Goal: Task Accomplishment & Management: Use online tool/utility

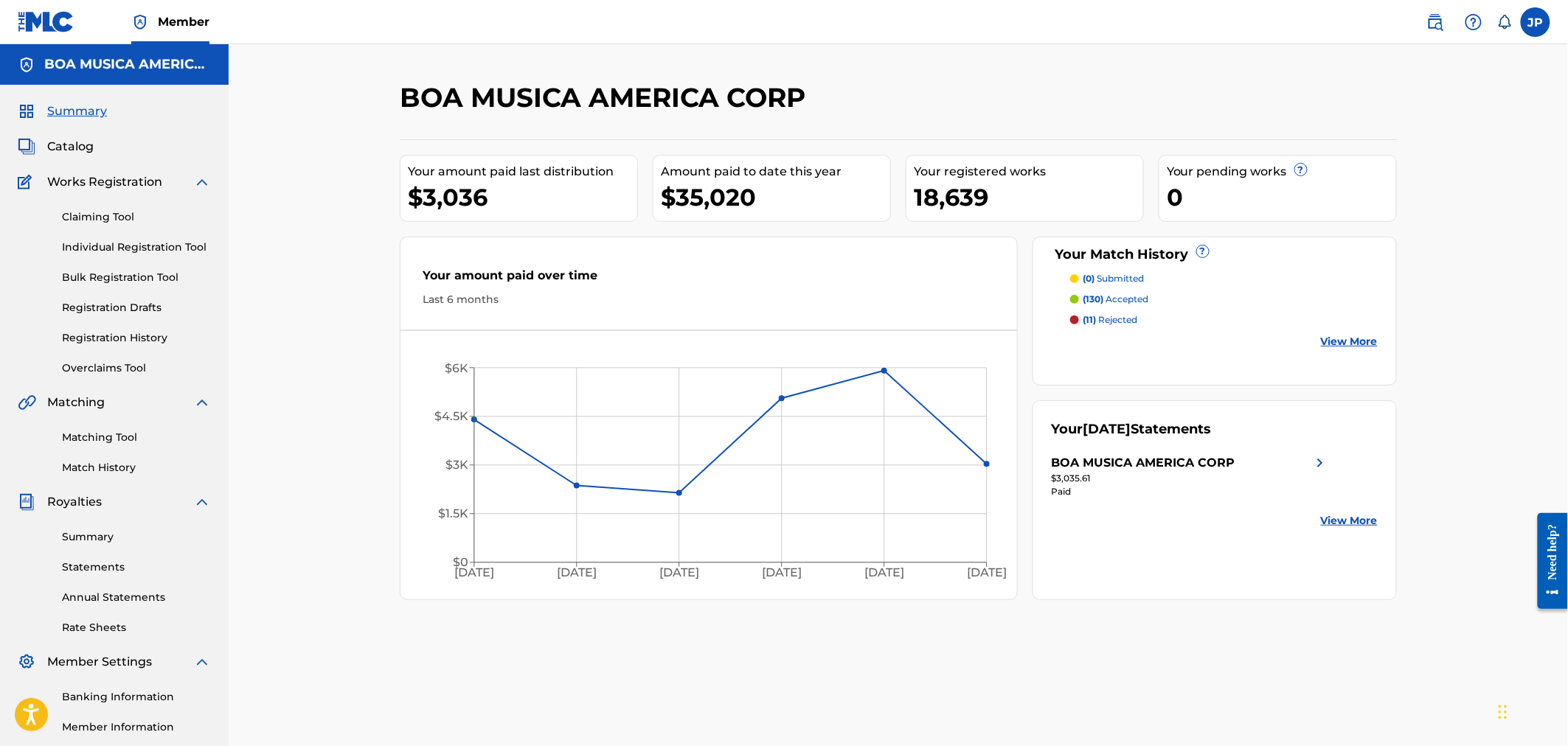
click at [99, 219] on link "Claiming Tool" at bounding box center [136, 217] width 149 height 15
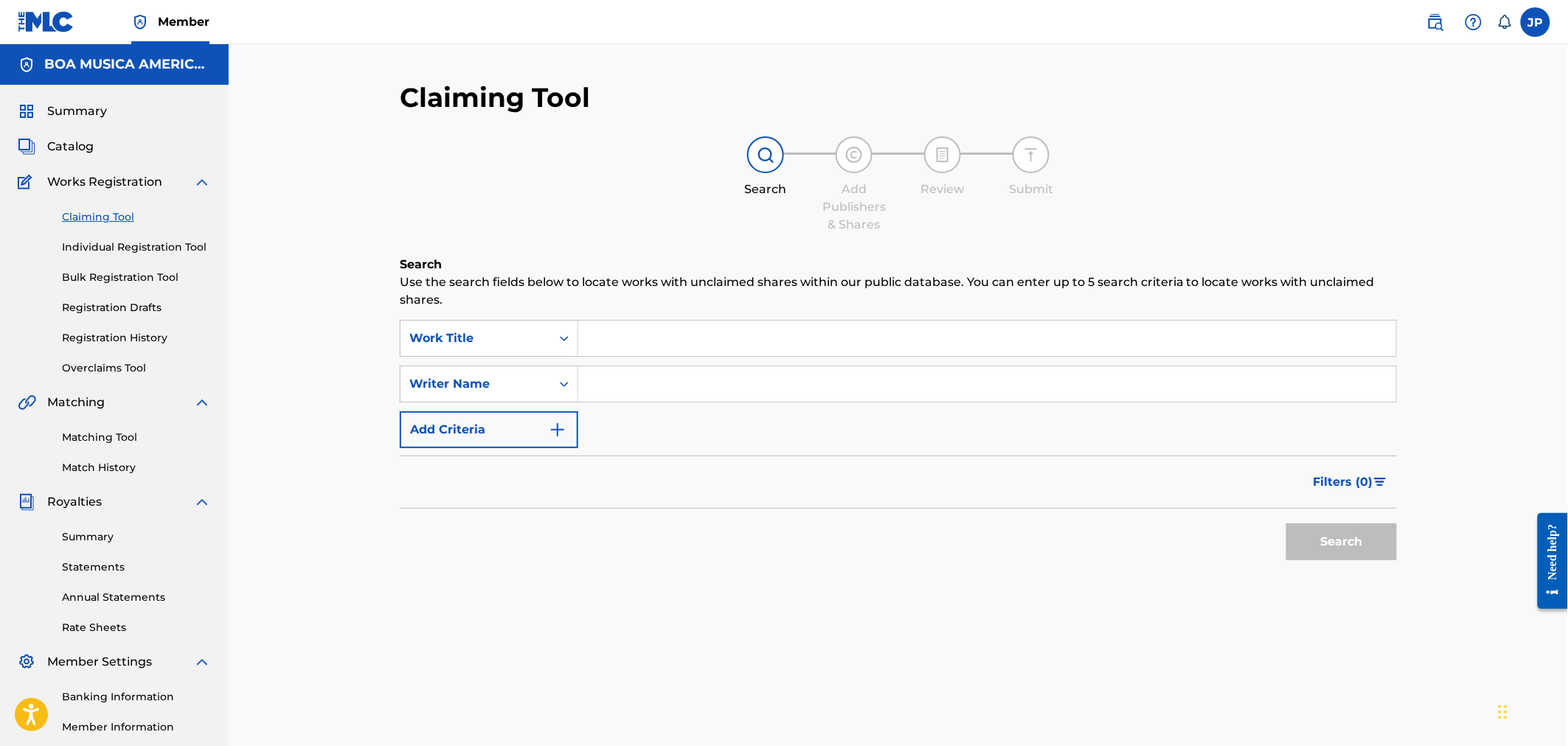
click at [630, 379] on input "Search Form" at bounding box center [987, 384] width 817 height 35
type input "[PERSON_NAME]"
click at [1286, 523] on button "Search" at bounding box center [1341, 541] width 111 height 37
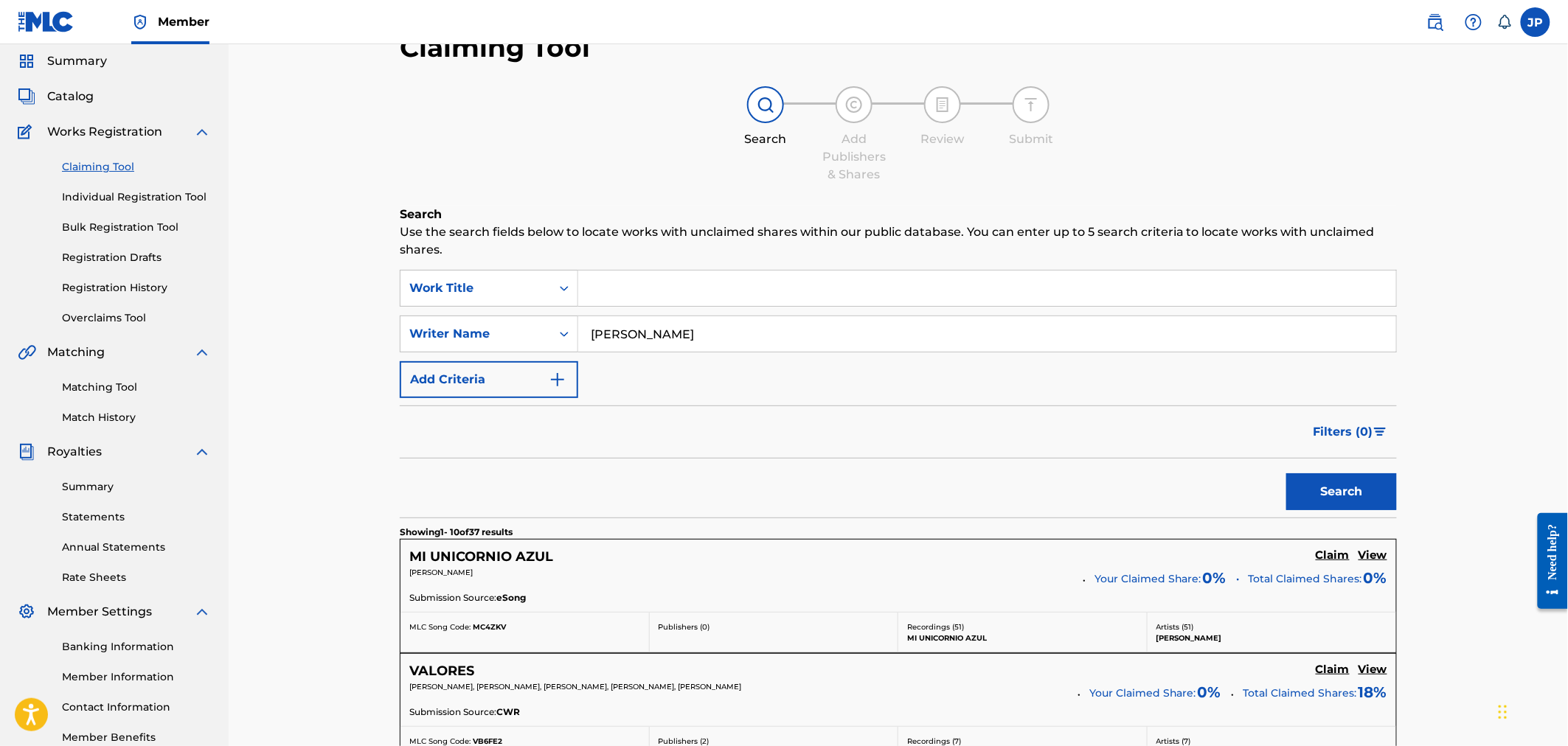
scroll to position [246, 0]
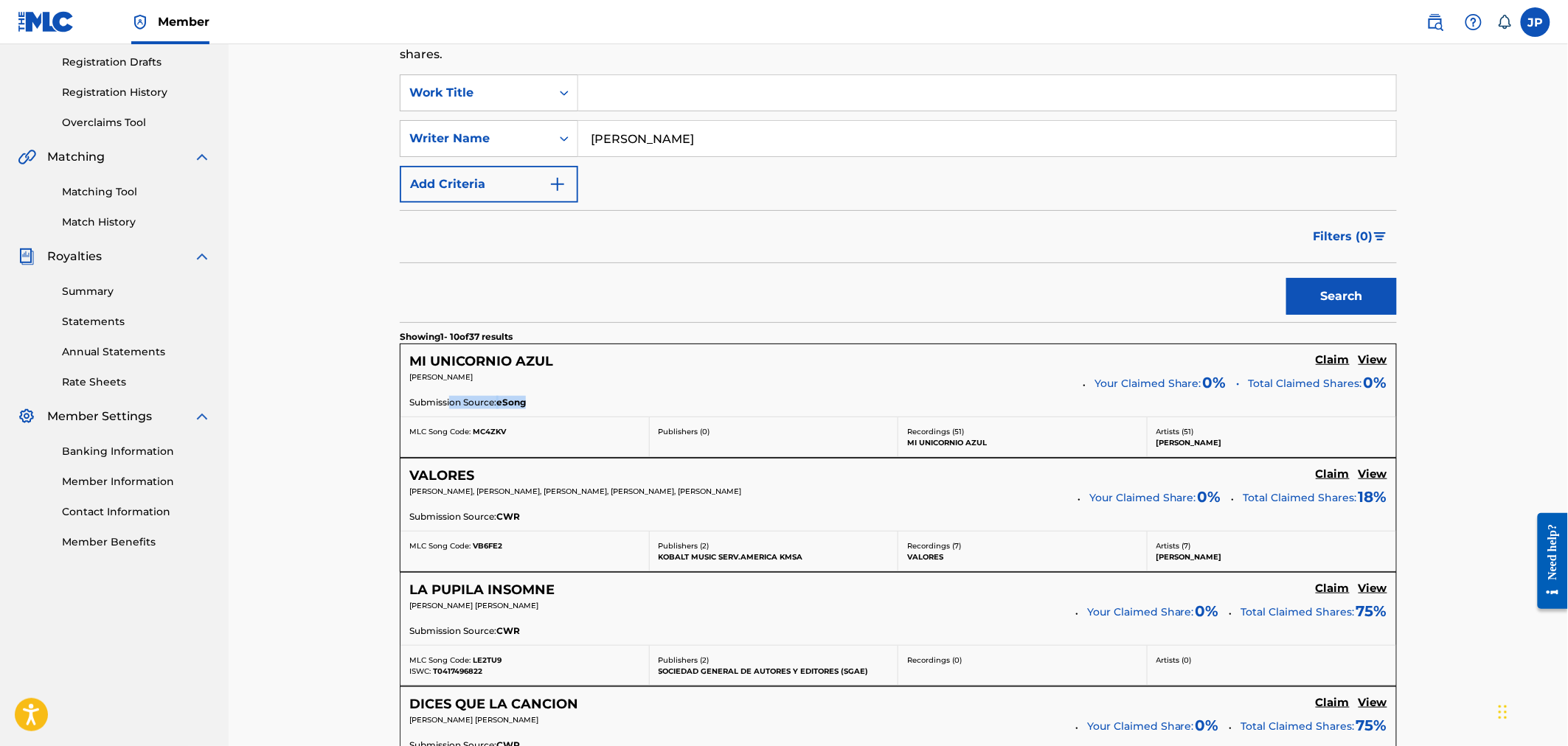
drag, startPoint x: 468, startPoint y: 401, endPoint x: 542, endPoint y: 400, distance: 74.0
click at [536, 400] on div "Submission Source: eSong" at bounding box center [898, 403] width 978 height 16
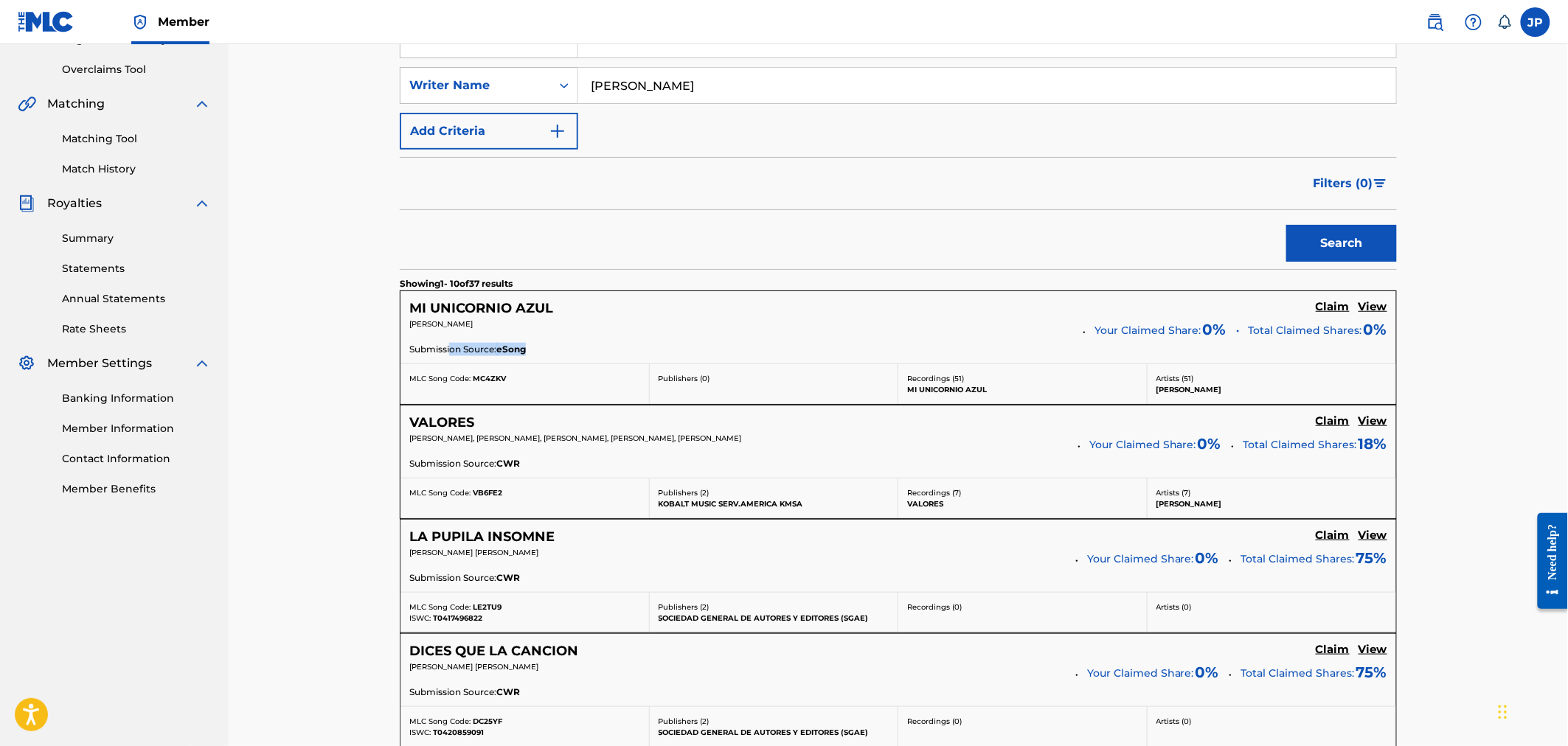
scroll to position [409, 0]
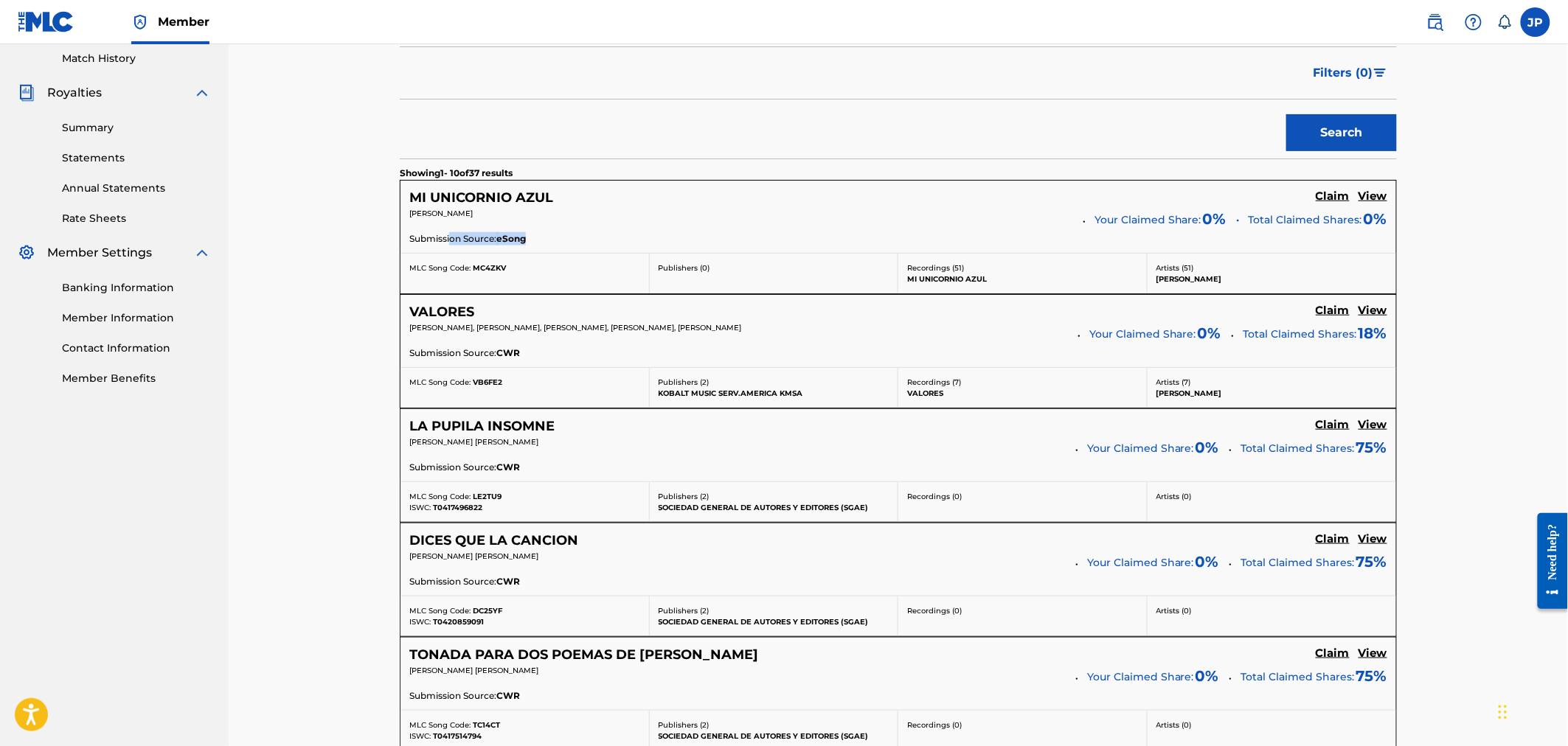
drag, startPoint x: 430, startPoint y: 224, endPoint x: 527, endPoint y: 214, distance: 97.5
click at [521, 214] on div "[PERSON_NAME]" at bounding box center [741, 218] width 663 height 21
drag, startPoint x: 483, startPoint y: 236, endPoint x: 455, endPoint y: 264, distance: 39.6
click at [458, 241] on div "Submission Source: eSong" at bounding box center [898, 240] width 978 height 16
drag, startPoint x: 562, startPoint y: 320, endPoint x: 769, endPoint y: 325, distance: 207.1
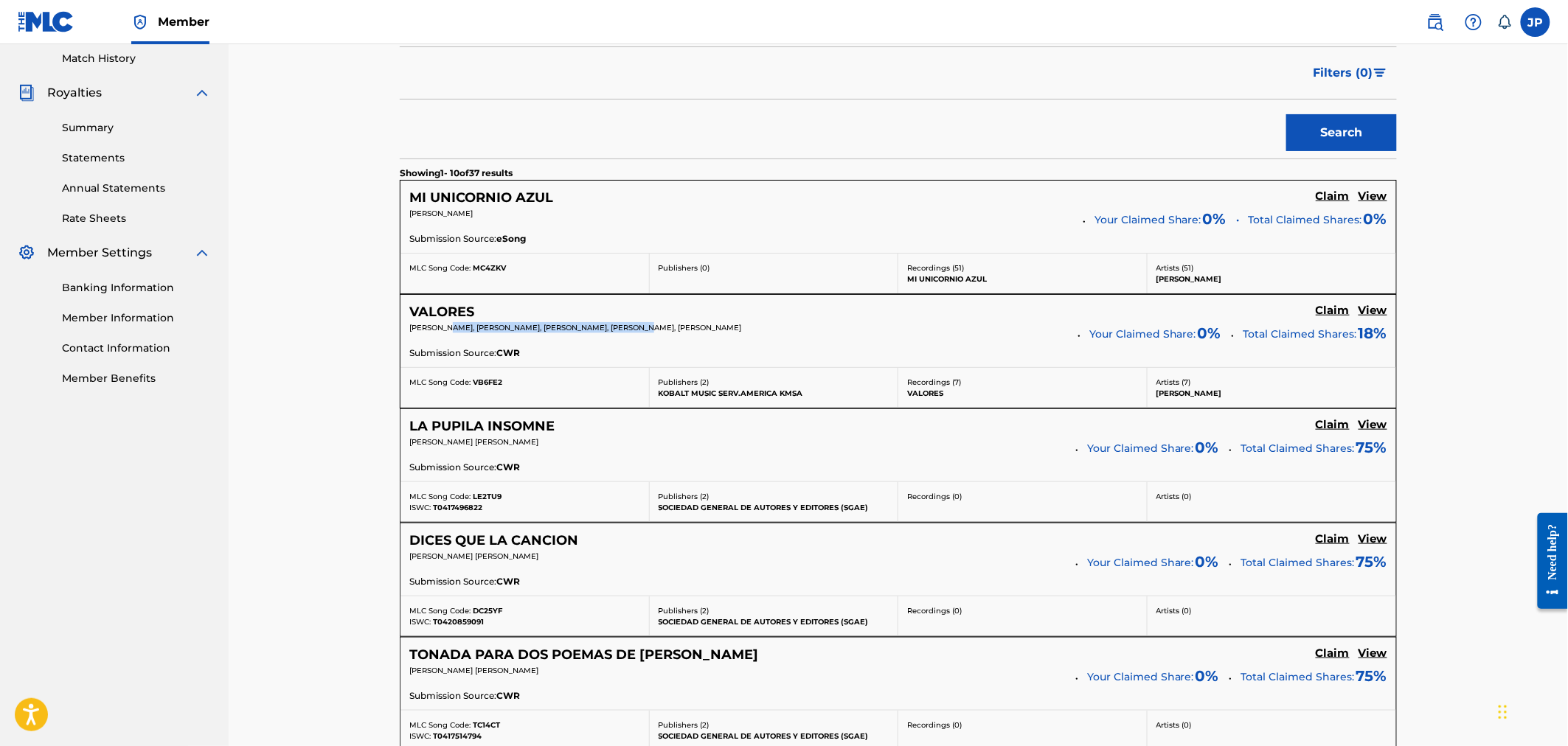
click at [659, 320] on div "VALORES Claim View [PERSON_NAME], [PERSON_NAME], [PERSON_NAME], [PERSON_NAME], …" at bounding box center [898, 331] width 996 height 72
click at [624, 312] on div "VALORES Claim View" at bounding box center [898, 313] width 978 height 17
click at [1373, 305] on h5 "View" at bounding box center [1373, 311] width 29 height 14
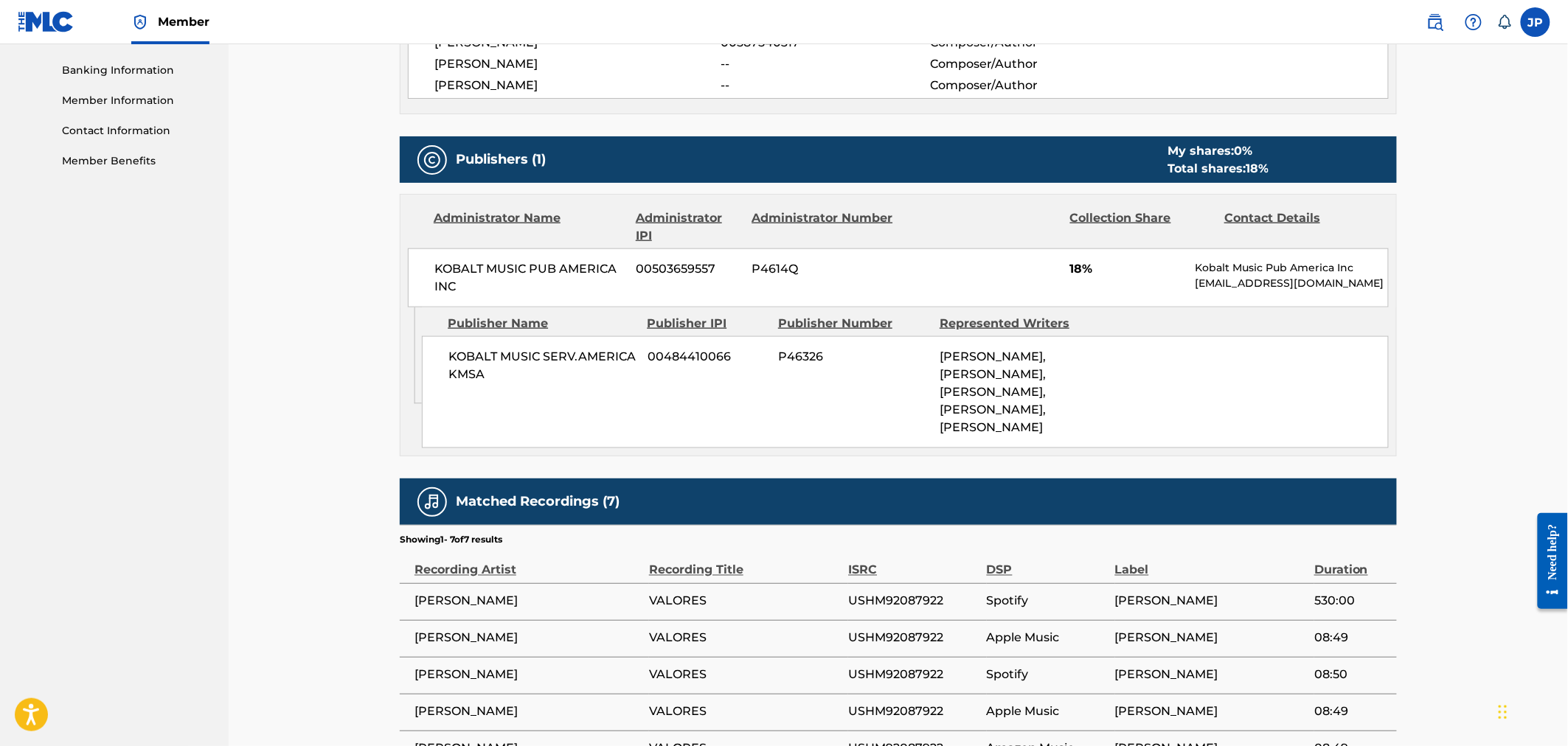
scroll to position [654, 0]
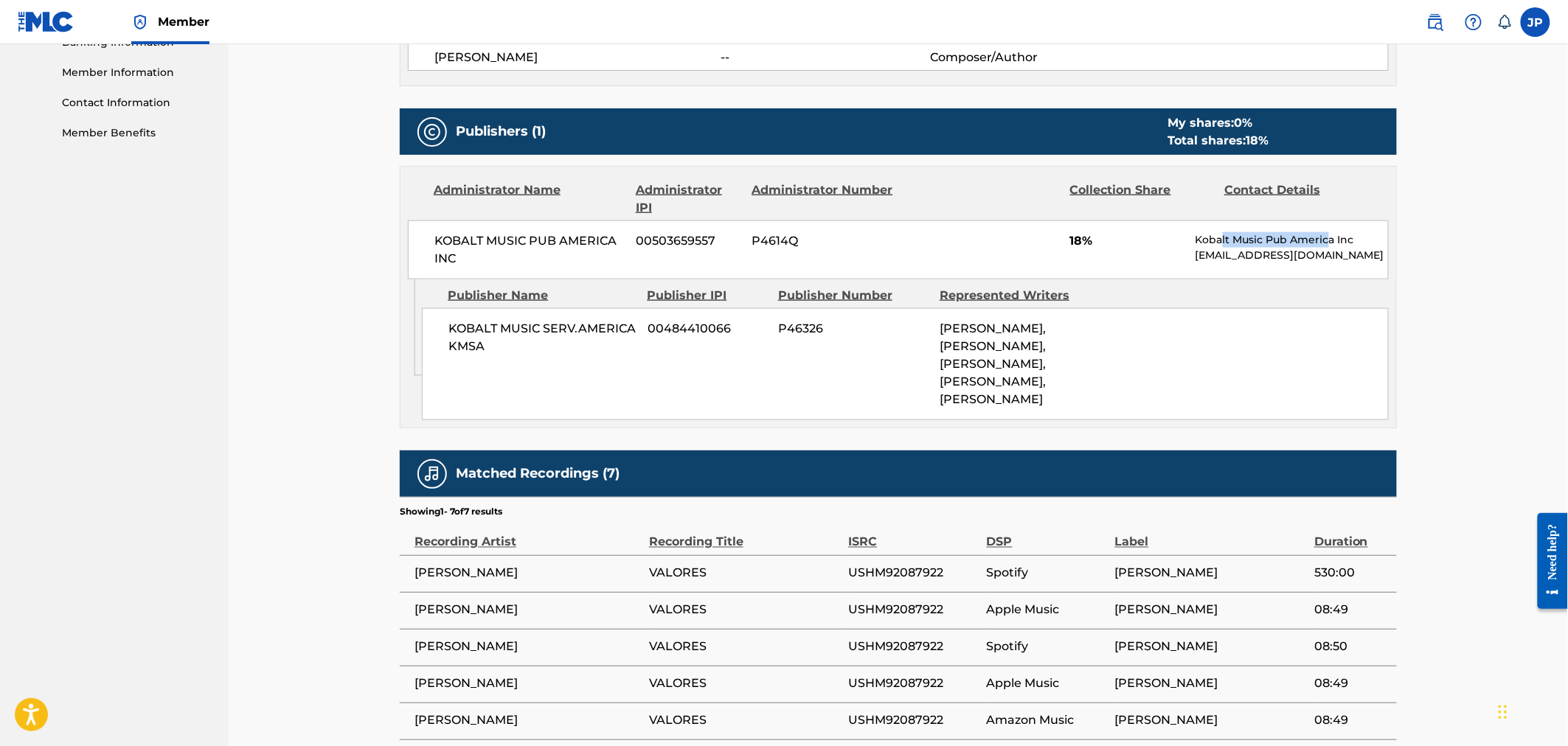
drag, startPoint x: 1221, startPoint y: 232, endPoint x: 1331, endPoint y: 226, distance: 110.2
click at [1326, 226] on div "KOBALT MUSIC PUB AMERICA INC 00503659557 P4614Q 18% Kobalt Music Pub America In…" at bounding box center [898, 249] width 981 height 59
drag, startPoint x: 1344, startPoint y: 230, endPoint x: 1070, endPoint y: 233, distance: 274.0
click at [1237, 233] on div "KOBALT MUSIC PUB AMERICA INC 00503659557 P4614Q 18% Kobalt Music Pub America In…" at bounding box center [898, 249] width 981 height 59
drag, startPoint x: 475, startPoint y: 231, endPoint x: 703, endPoint y: 232, distance: 228.0
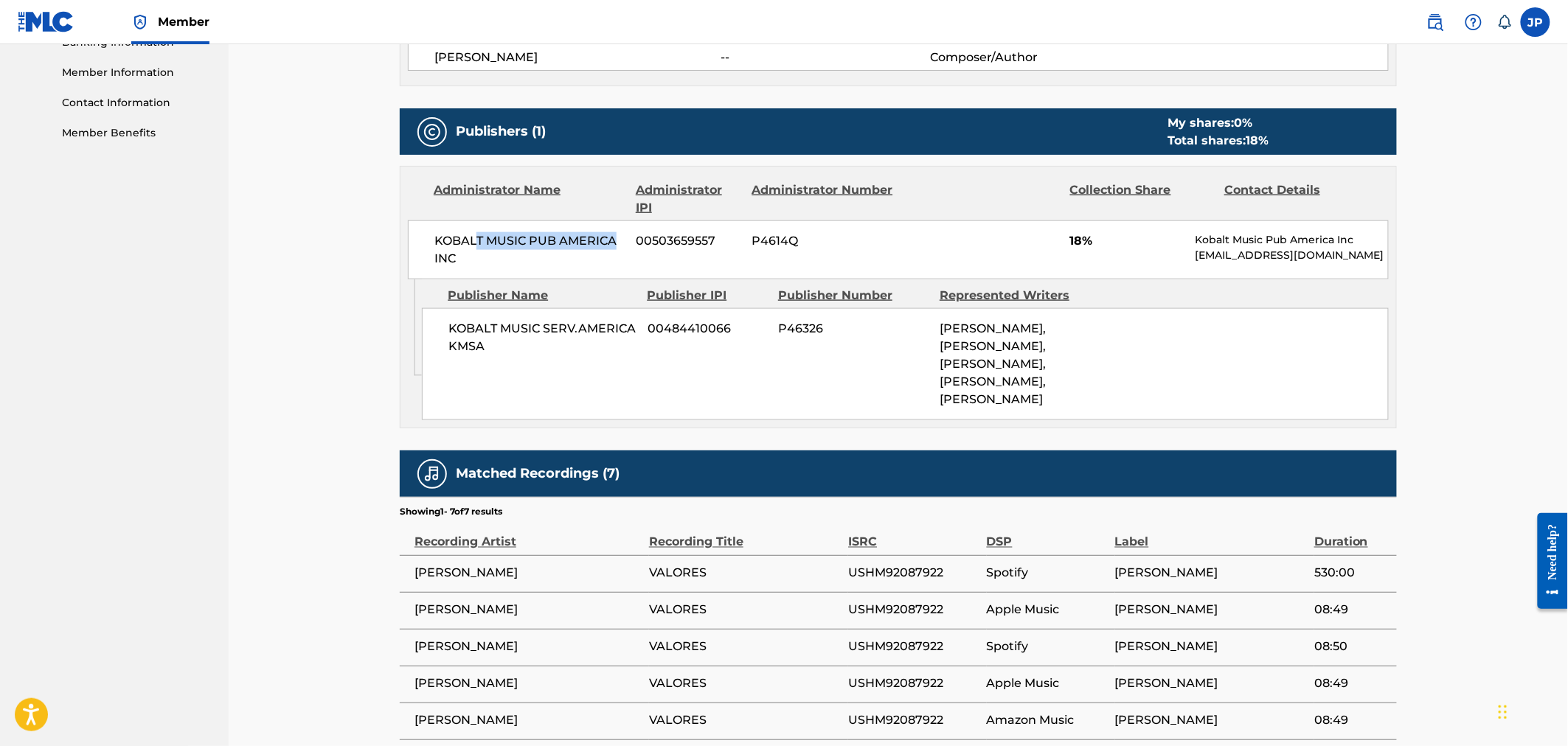
click at [638, 232] on div "KOBALT MUSIC PUB AMERICA INC 00503659557 P4614Q 18% Kobalt Music Pub America In…" at bounding box center [898, 249] width 981 height 59
drag, startPoint x: 818, startPoint y: 232, endPoint x: 564, endPoint y: 240, distance: 254.1
click at [566, 240] on div "KOBALT MUSIC PUB AMERICA INC 00503659557 P4614Q 18% Kobalt Music Pub America In…" at bounding box center [898, 249] width 981 height 59
drag, startPoint x: 494, startPoint y: 247, endPoint x: 807, endPoint y: 283, distance: 315.1
click at [706, 264] on div "KOBALT MUSIC PUB AMERICA INC 00503659557 P4614Q 18% Kobalt Music Pub America In…" at bounding box center [898, 249] width 981 height 59
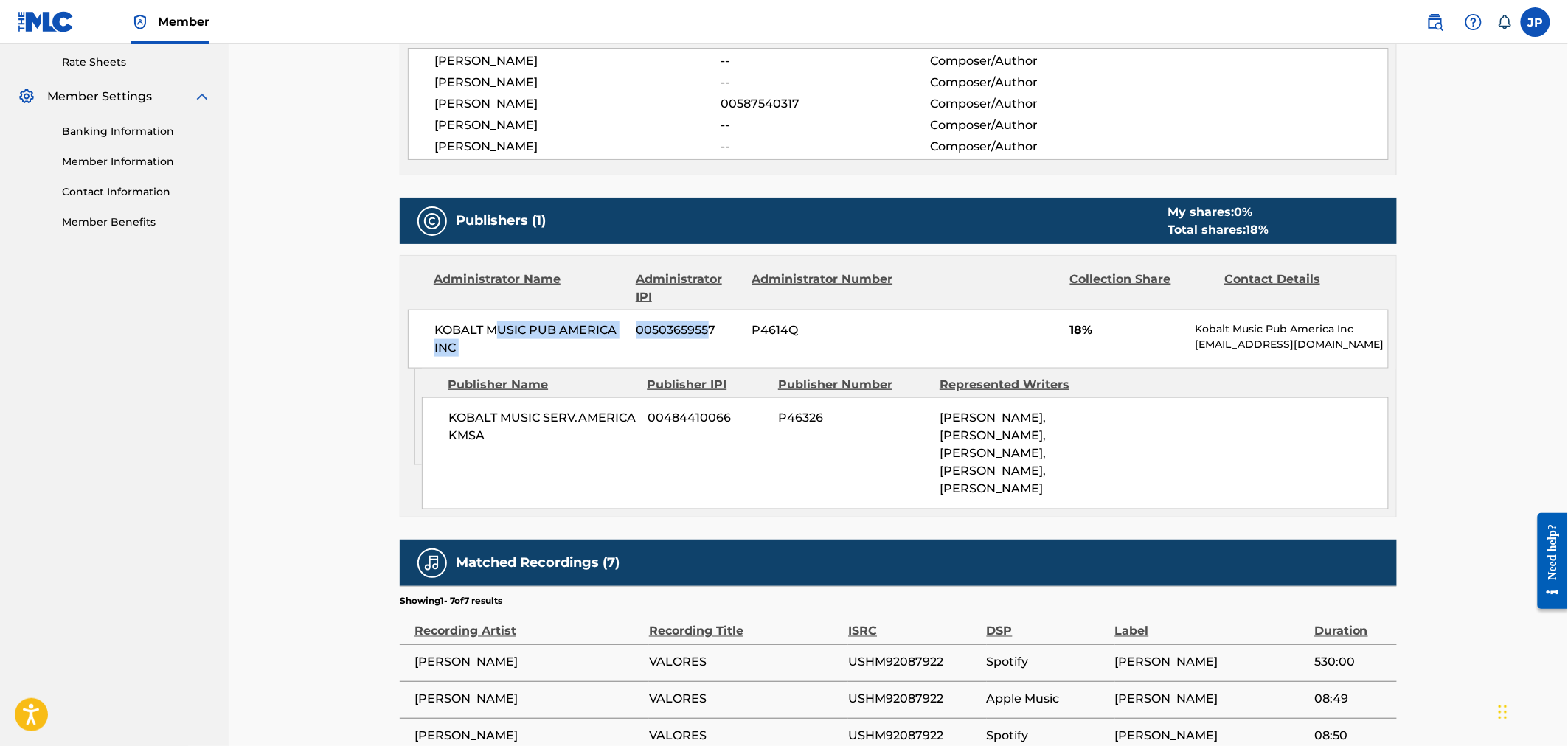
scroll to position [542, 0]
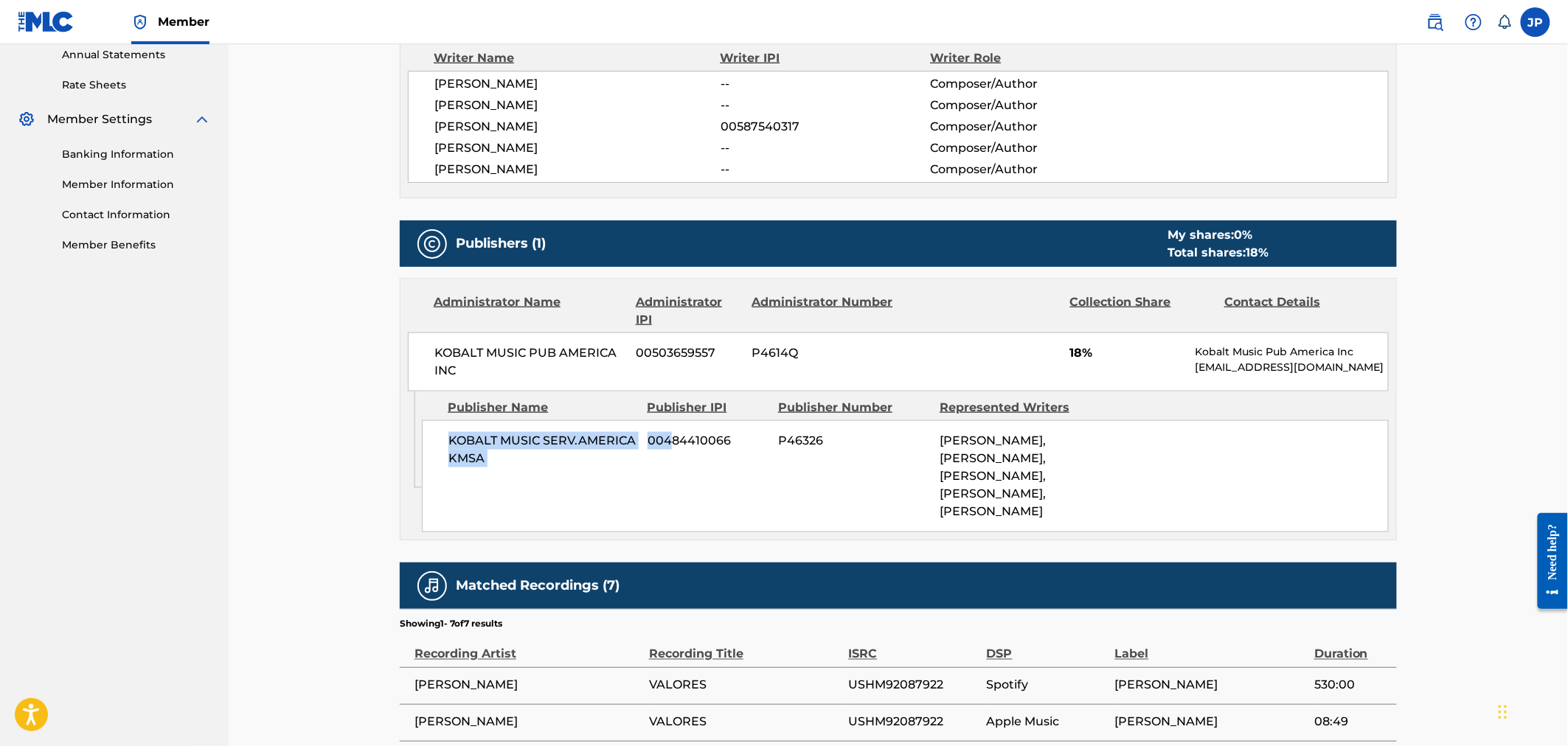
drag, startPoint x: 576, startPoint y: 437, endPoint x: 673, endPoint y: 437, distance: 97.0
click at [673, 437] on div "KOBALT MUSIC SERV.AMERICA KMSA 00484410066 P46326 [PERSON_NAME], [PERSON_NAME],…" at bounding box center [905, 476] width 967 height 112
drag, startPoint x: 431, startPoint y: 349, endPoint x: 564, endPoint y: 351, distance: 133.0
click at [564, 351] on div "KOBALT MUSIC PUB AMERICA INC 00503659557 P4614Q 18% Kobalt Music Pub America In…" at bounding box center [898, 361] width 981 height 59
copy span "KOBALT MUSIC PUB"
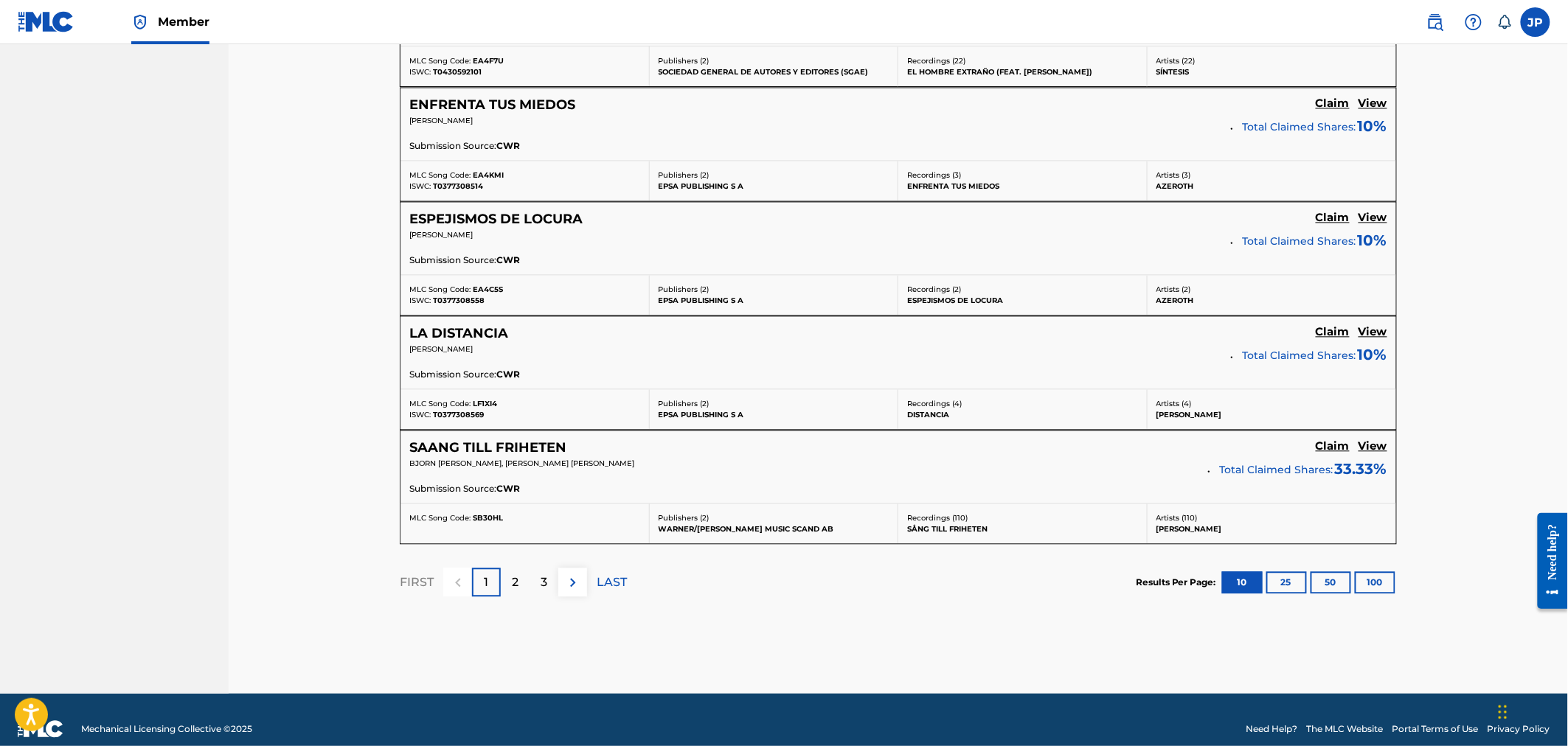
scroll to position [1208, 0]
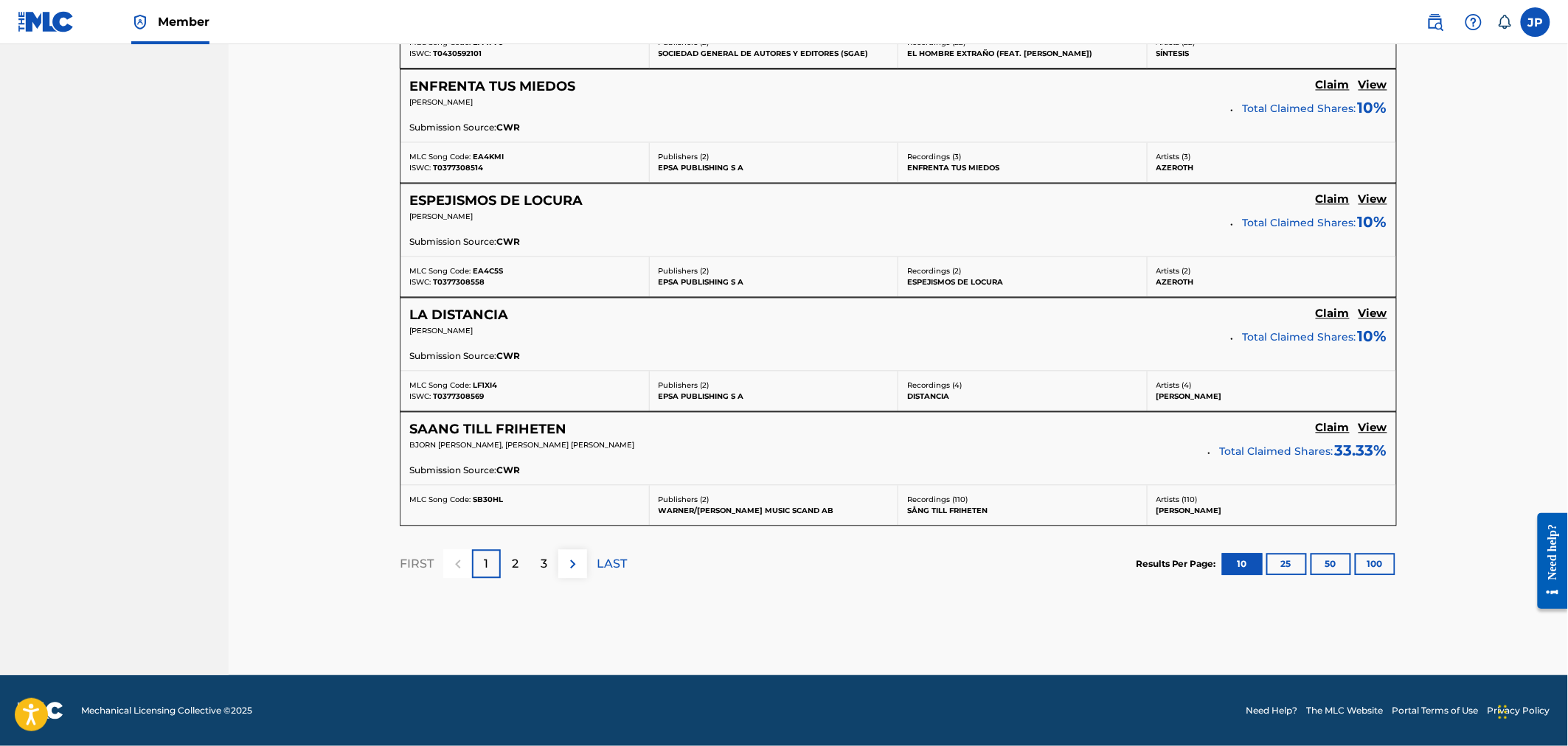
click at [510, 564] on div "2" at bounding box center [515, 564] width 29 height 29
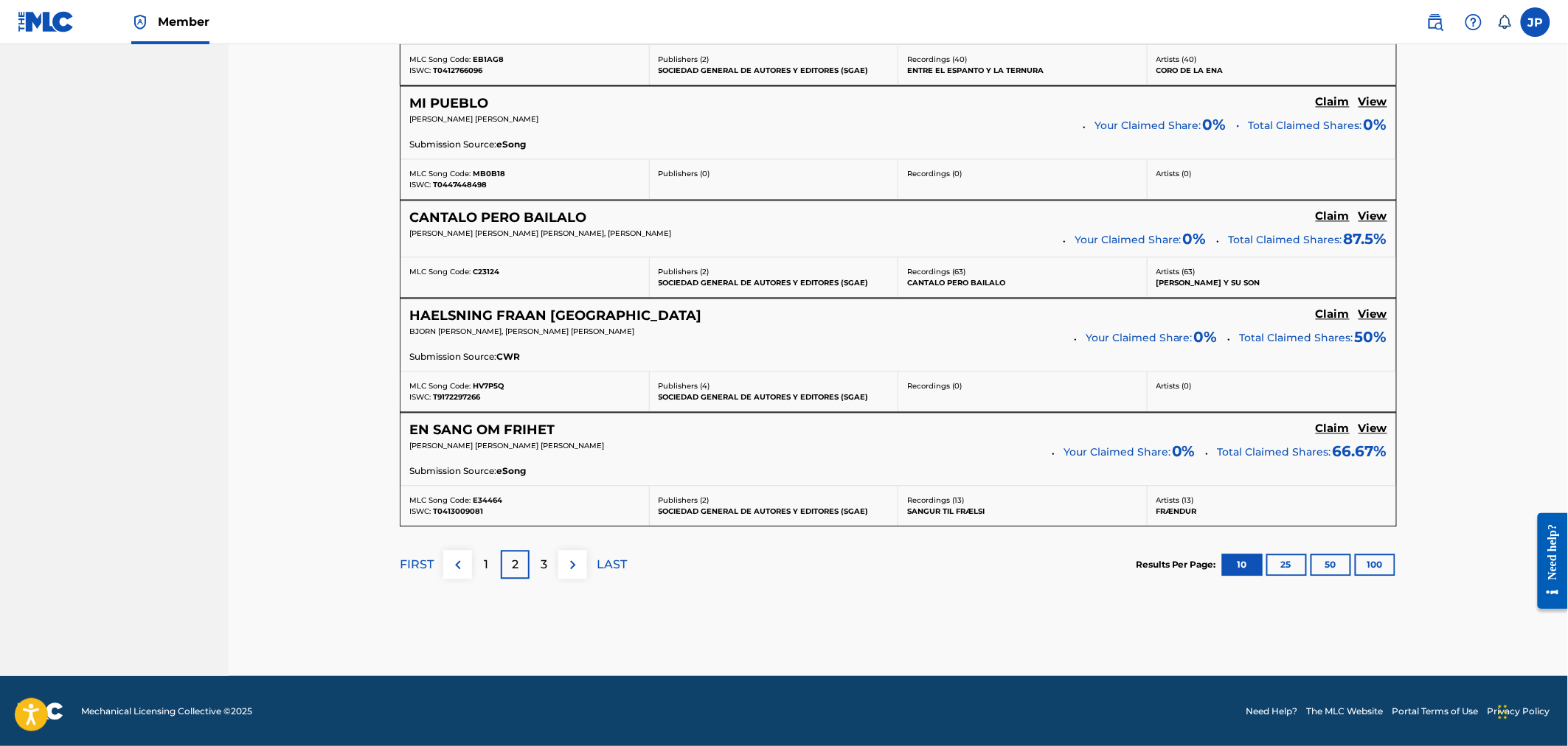
scroll to position [1191, 0]
click at [1387, 570] on button "100" at bounding box center [1374, 564] width 40 height 22
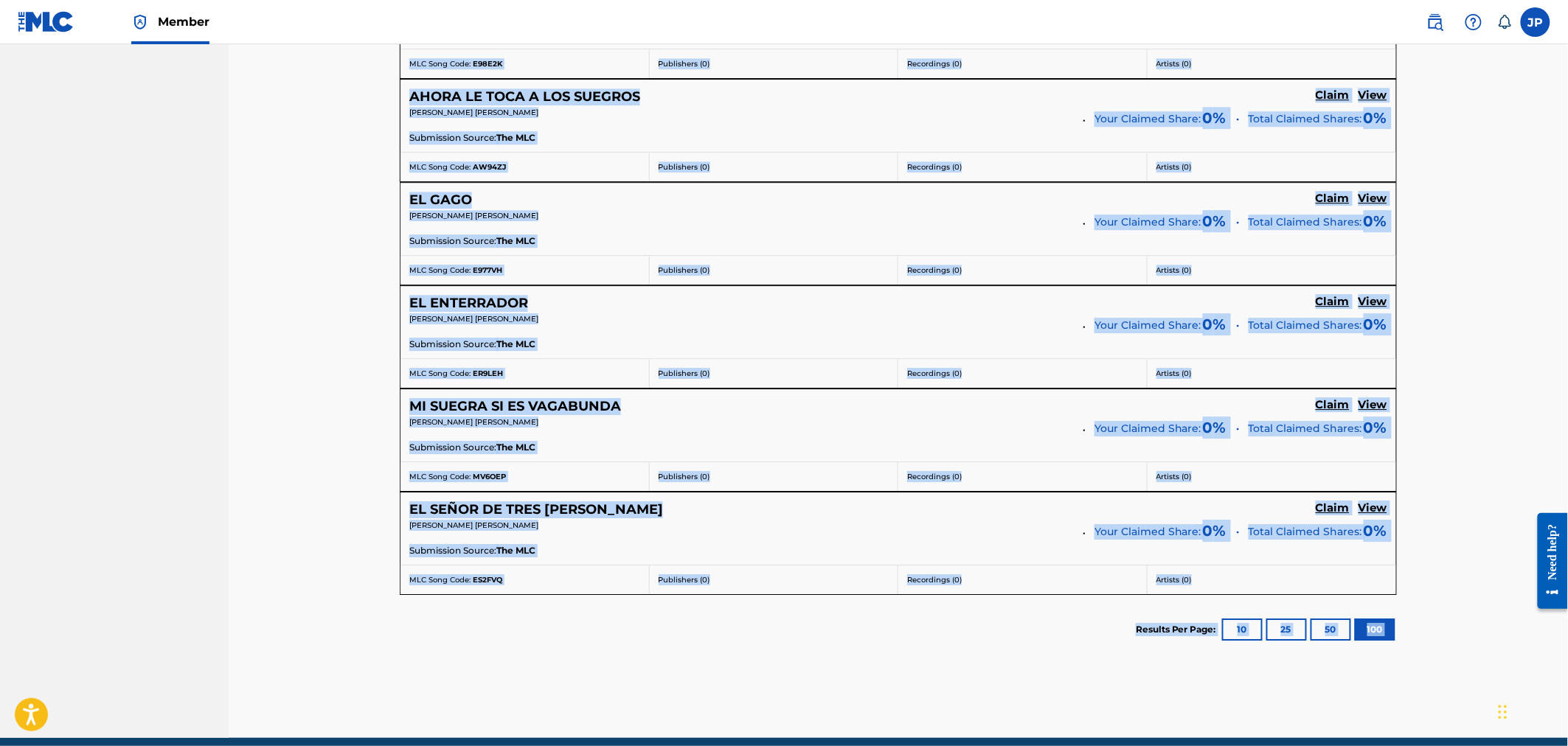
scroll to position [4170, 0]
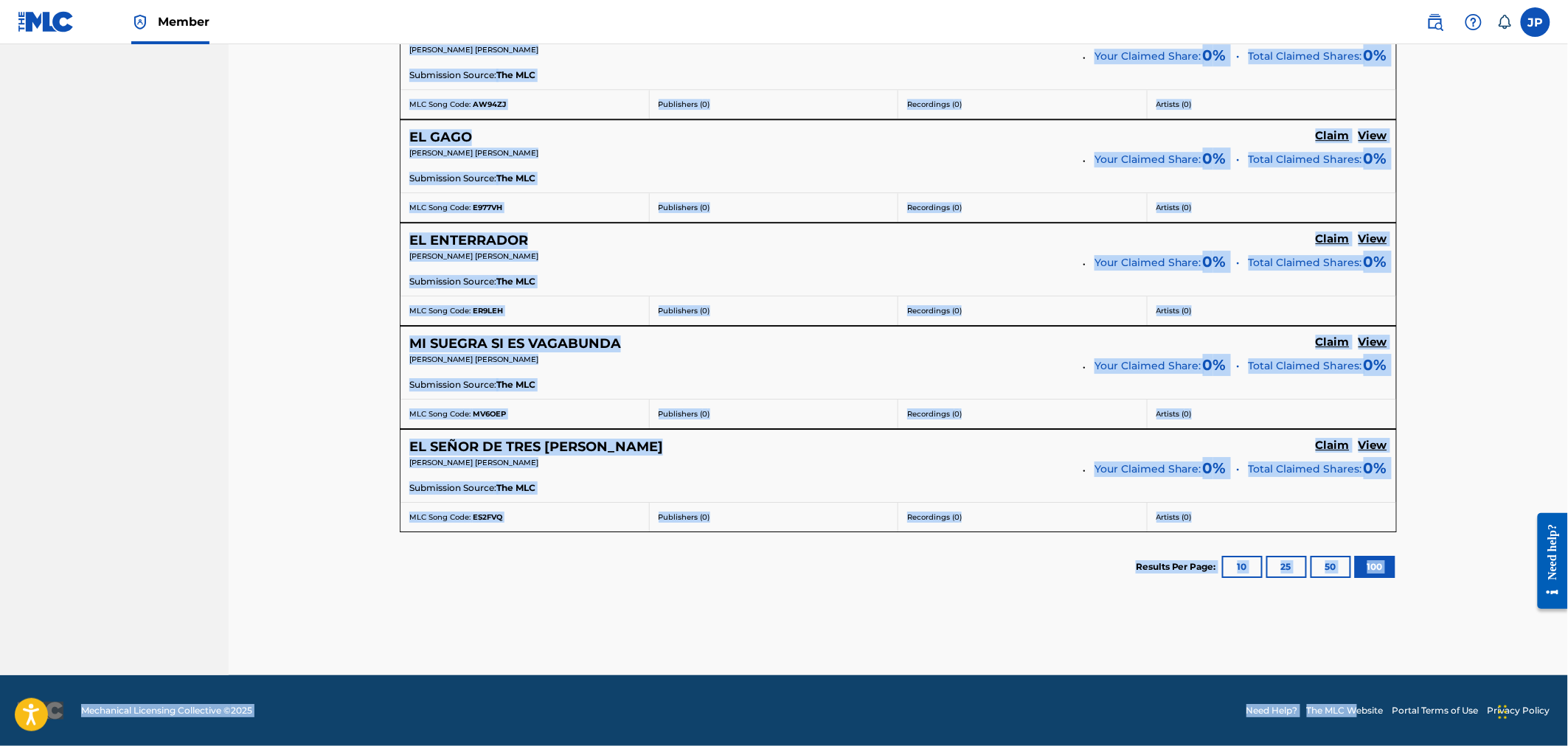
drag, startPoint x: 397, startPoint y: 416, endPoint x: 1346, endPoint y: 727, distance: 998.7
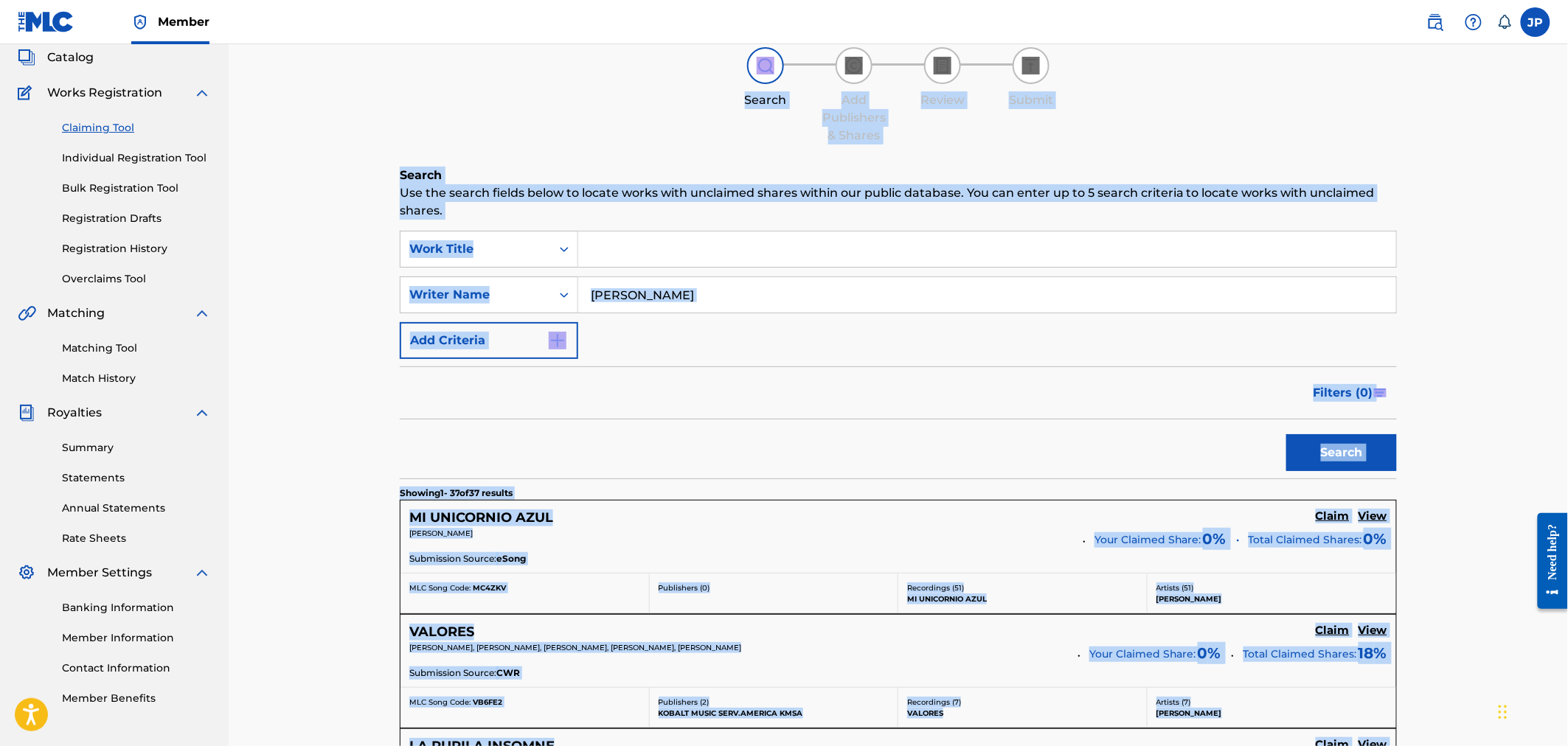
scroll to position [0, 0]
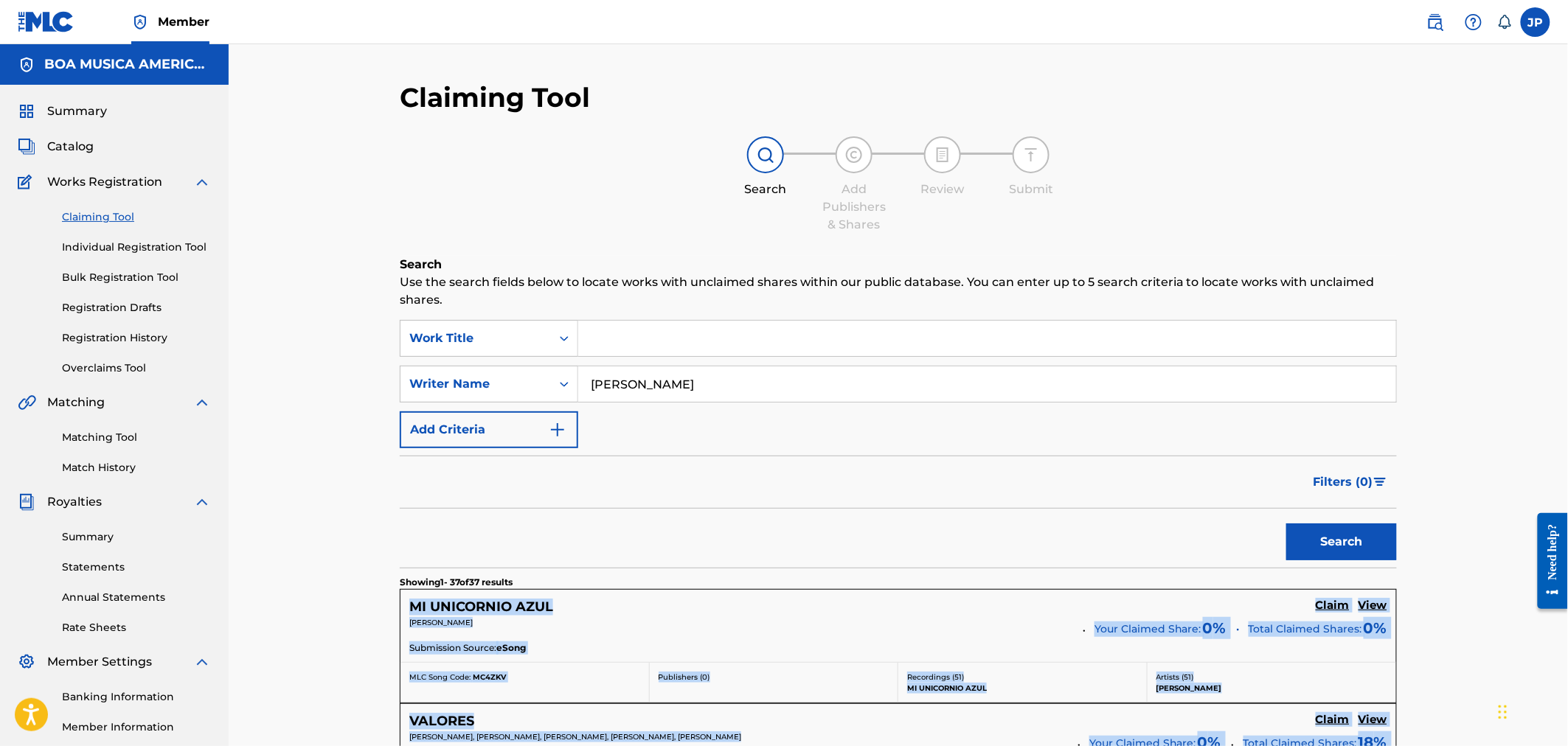
drag, startPoint x: 1386, startPoint y: 524, endPoint x: 401, endPoint y: 597, distance: 987.7
copy div "LO IPSUMDOLO SITA Conse Adip ELITSE DOEIUSMOD Temp Incidid Utlab: 3 % Etdol Mag…"
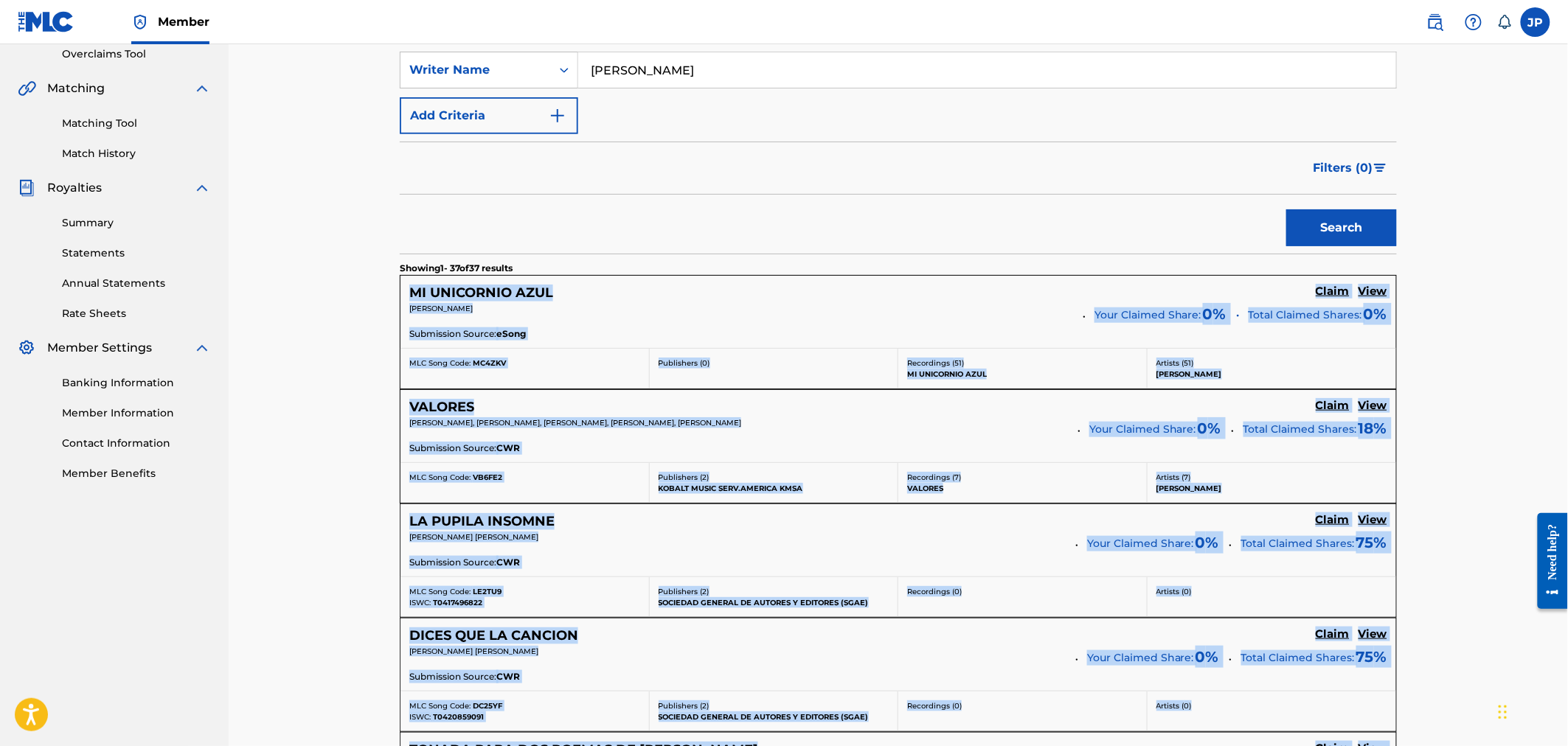
scroll to position [327, 0]
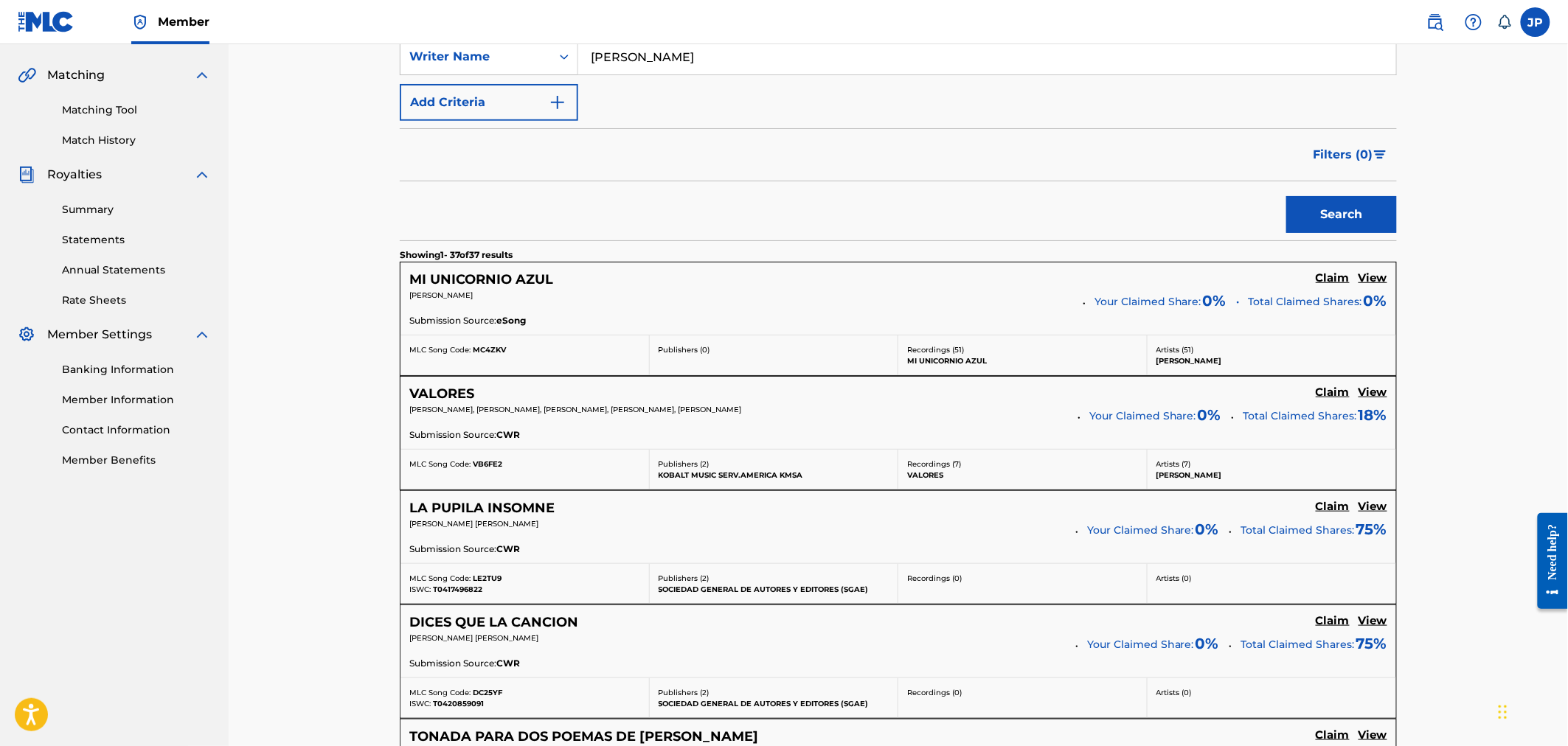
click at [780, 134] on div "Filters ( 0 )" at bounding box center [898, 155] width 997 height 53
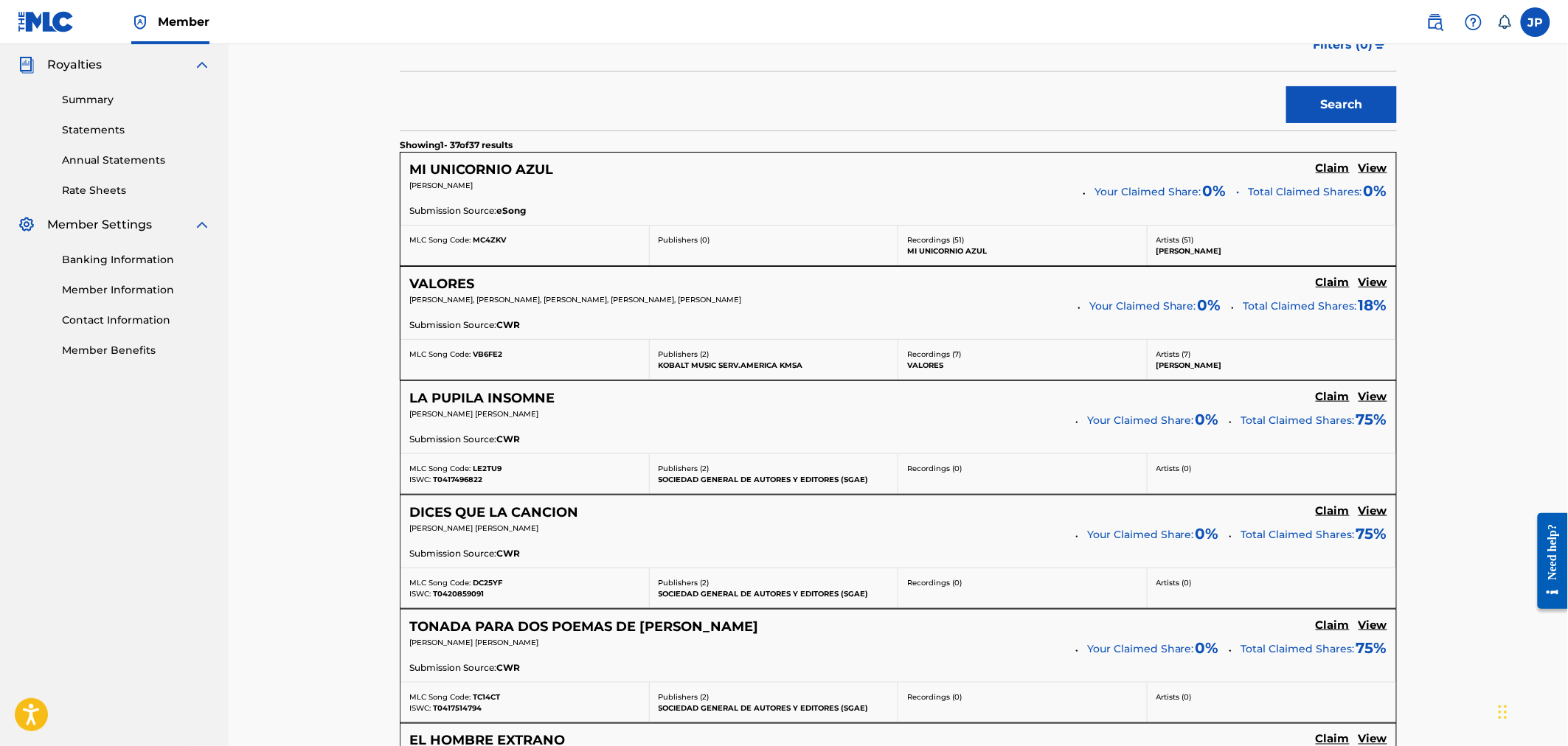
scroll to position [464, 0]
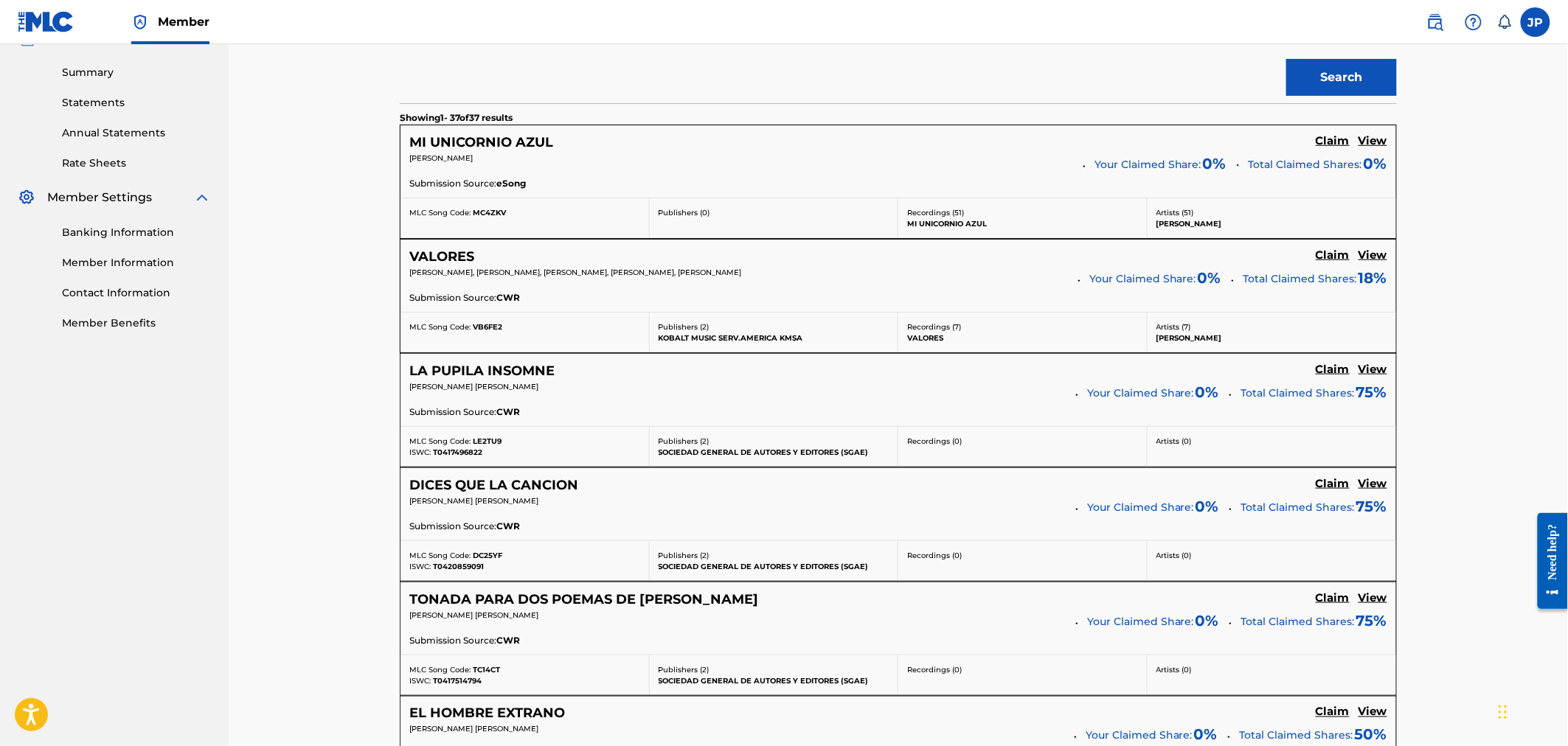
click at [1373, 368] on h5 "View" at bounding box center [1373, 369] width 29 height 14
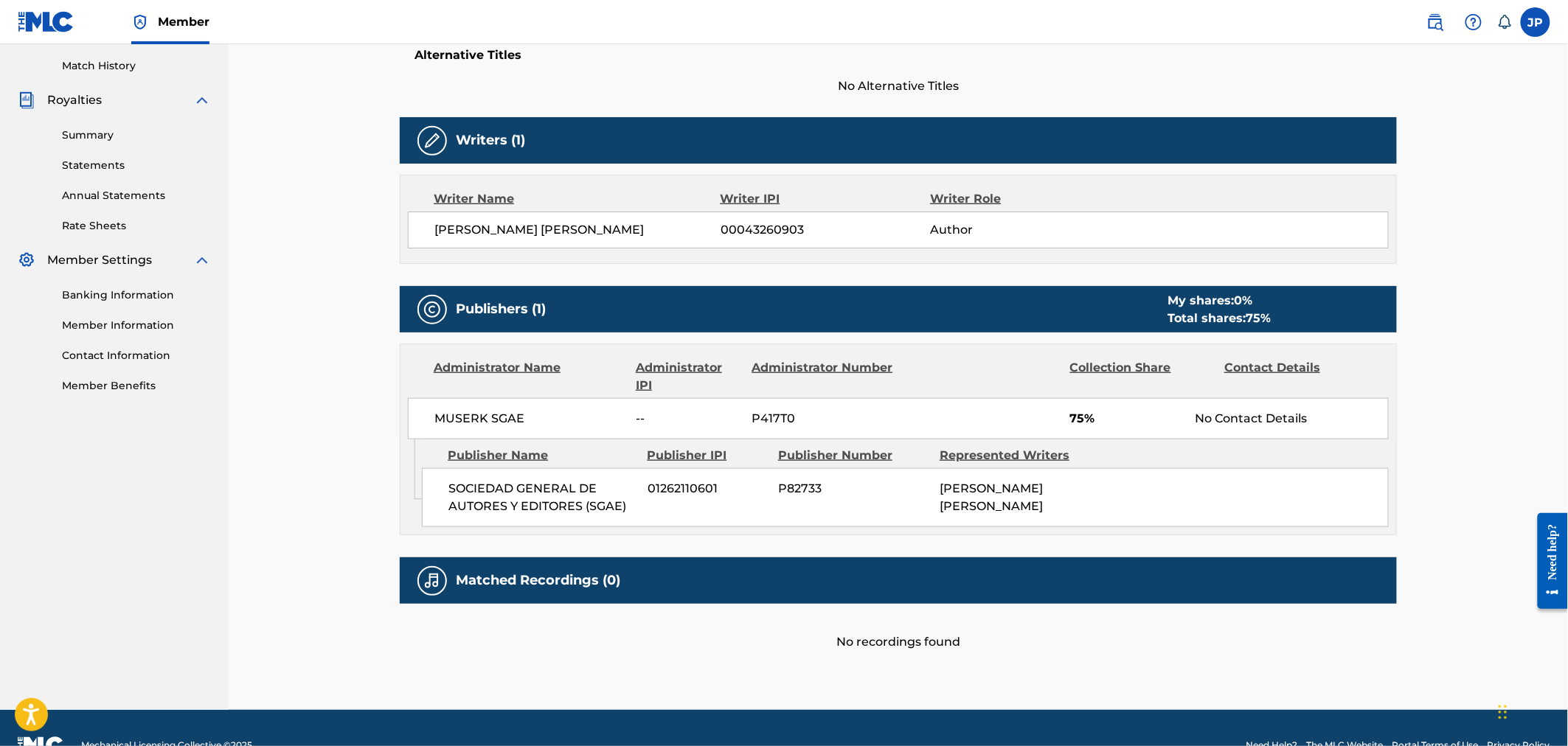
scroll to position [409, 0]
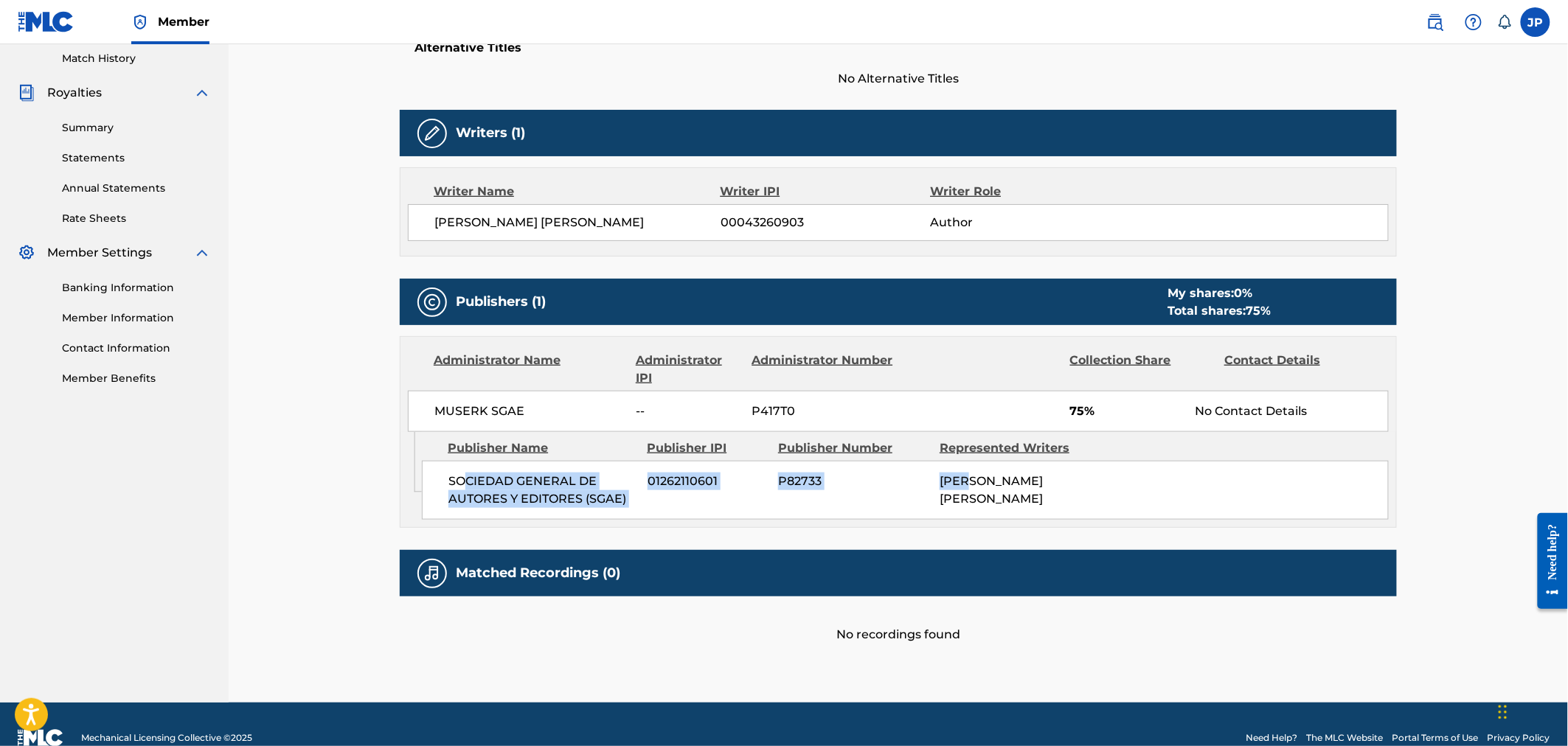
drag, startPoint x: 580, startPoint y: 483, endPoint x: 1004, endPoint y: 482, distance: 424.0
click at [981, 485] on div "SOCIEDAD GENERAL DE AUTORES Y EDITORES (SGAE) 01262110601 P82733 [PERSON_NAME] …" at bounding box center [905, 490] width 967 height 59
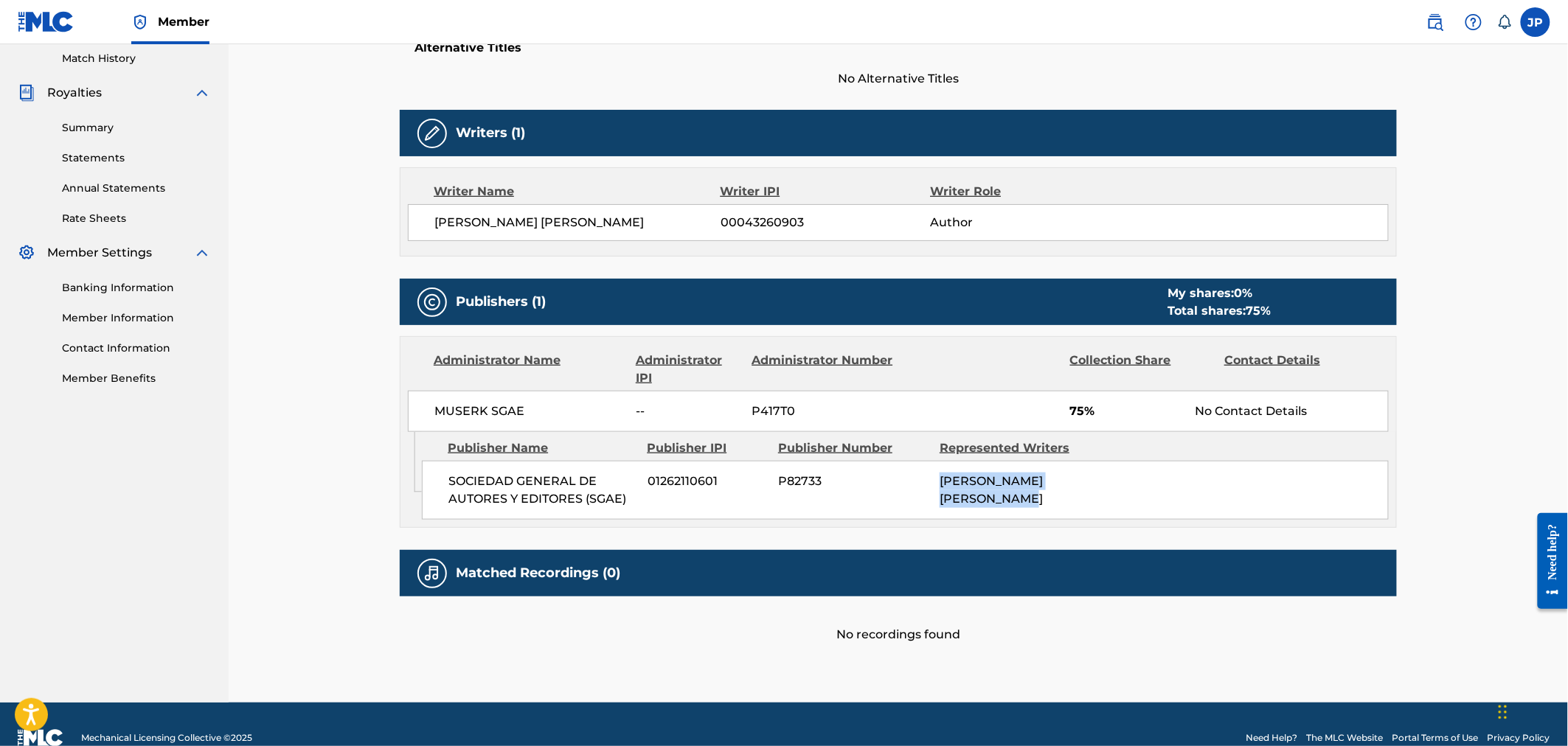
drag, startPoint x: 1057, startPoint y: 496, endPoint x: 901, endPoint y: 468, distance: 158.5
click at [910, 472] on div "SOCIEDAD GENERAL DE AUTORES Y EDITORES (SGAE) 01262110601 P82733 [PERSON_NAME] …" at bounding box center [905, 490] width 967 height 59
drag, startPoint x: 1069, startPoint y: 407, endPoint x: 1208, endPoint y: 402, distance: 139.1
click at [1191, 404] on div "MUSERK SGAE -- P417T0 75% No Contact Details" at bounding box center [898, 411] width 981 height 41
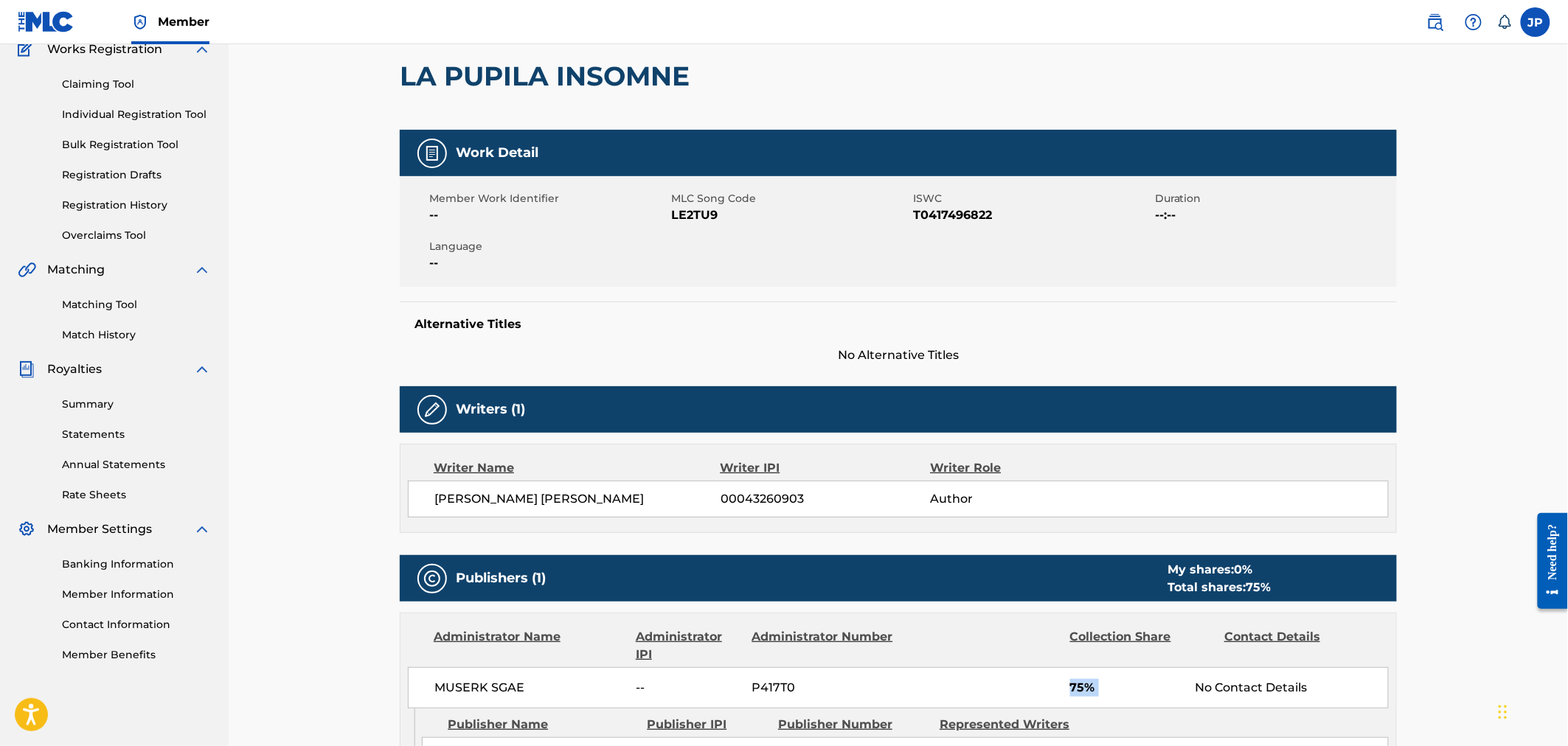
scroll to position [327, 0]
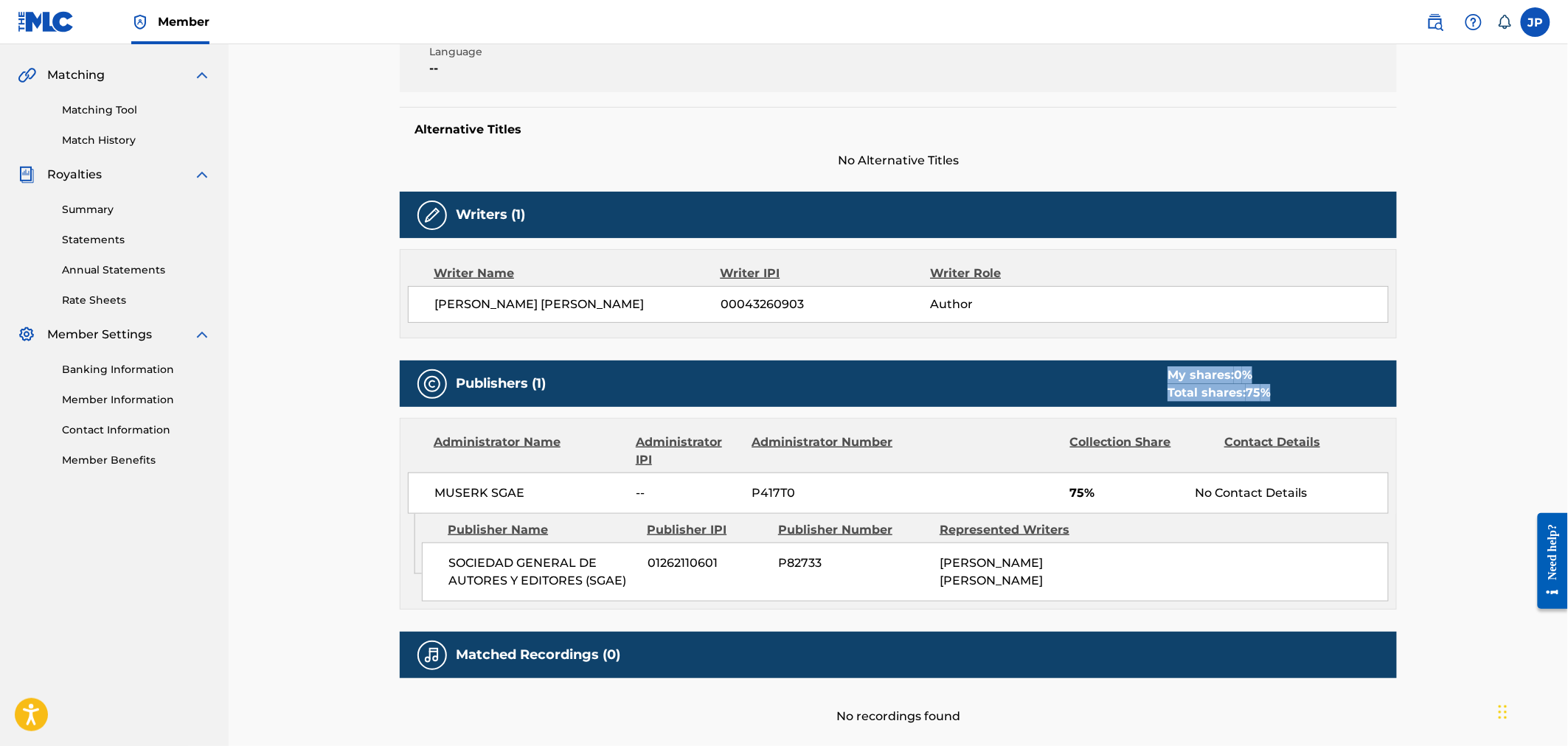
drag, startPoint x: 1175, startPoint y: 374, endPoint x: 1276, endPoint y: 393, distance: 102.8
click at [1276, 393] on div "My shares: 0 % Total shares: 75 %" at bounding box center [1218, 384] width 133 height 35
click at [1278, 393] on div "My shares: 0 % Total shares: 75 %" at bounding box center [1218, 384] width 133 height 35
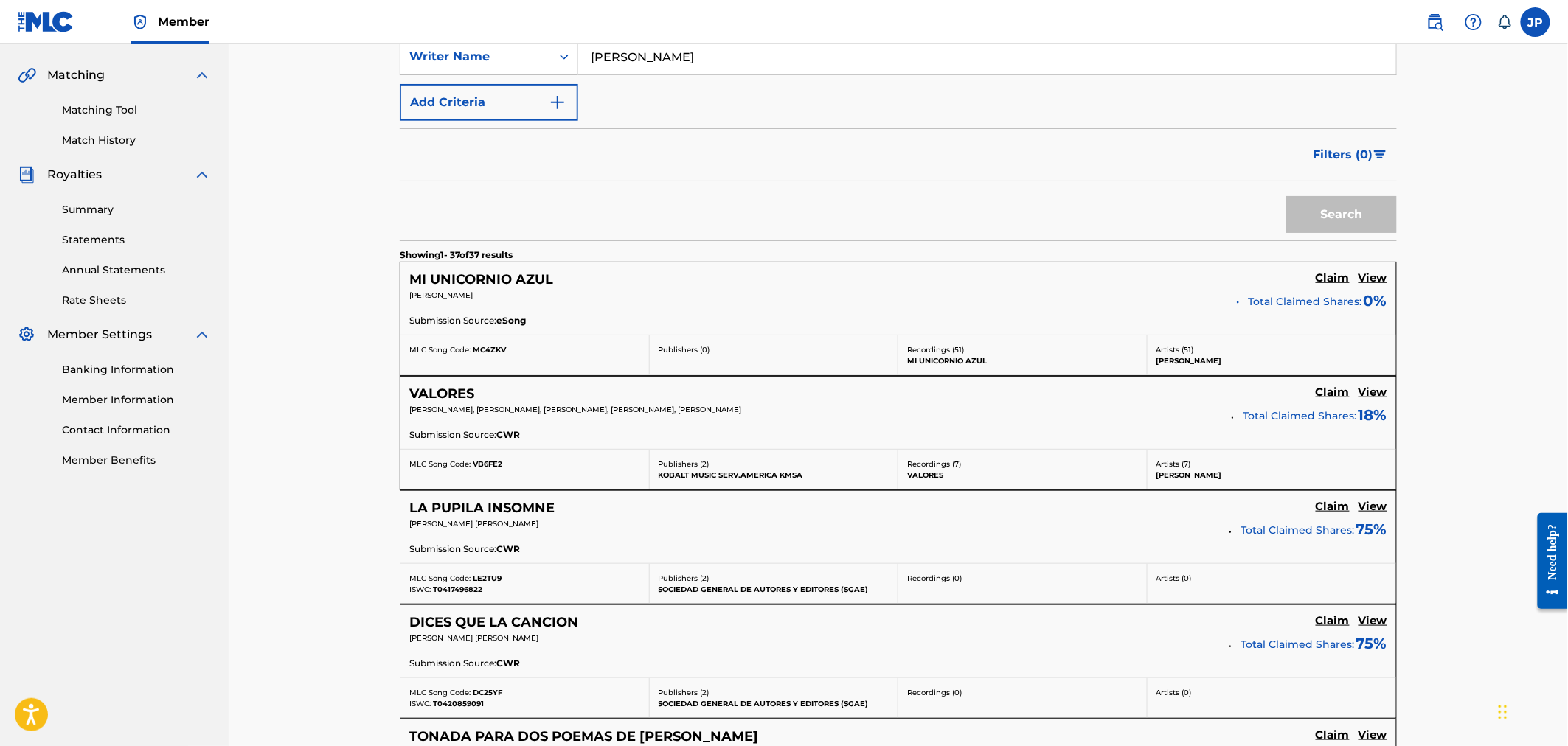
scroll to position [464, 0]
